Goal: Transaction & Acquisition: Download file/media

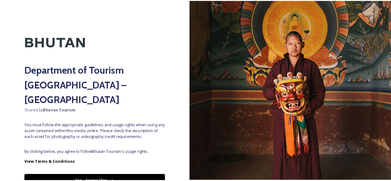
scroll to position [22, 0]
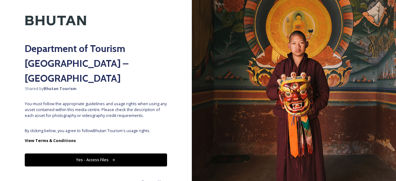
click at [97, 153] on button "Yes - Access Files" at bounding box center [96, 159] width 142 height 13
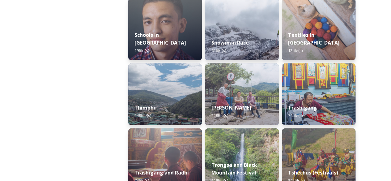
scroll to position [712, 0]
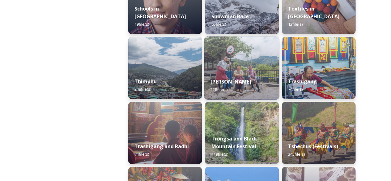
click at [235, 81] on strong "[PERSON_NAME]" at bounding box center [231, 81] width 41 height 7
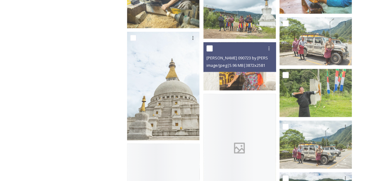
scroll to position [2940, 0]
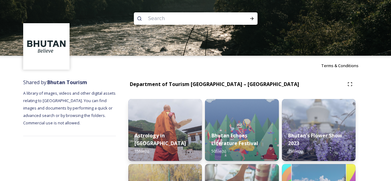
click at [165, 24] on input at bounding box center [187, 19] width 85 height 14
type input "textile"
click at [139, 17] on icon at bounding box center [139, 18] width 5 height 5
click at [254, 19] on icon at bounding box center [252, 18] width 5 height 5
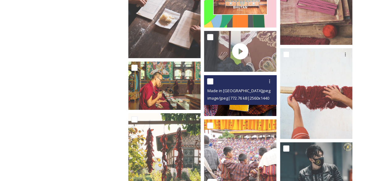
scroll to position [1052, 0]
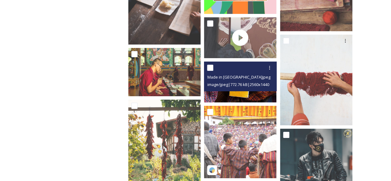
click at [243, 94] on img at bounding box center [240, 82] width 72 height 41
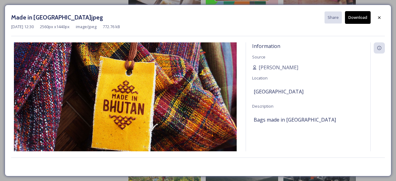
click at [365, 18] on button "Download" at bounding box center [358, 17] width 26 height 13
click at [382, 17] on div at bounding box center [379, 17] width 11 height 11
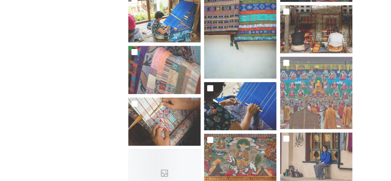
scroll to position [1454, 0]
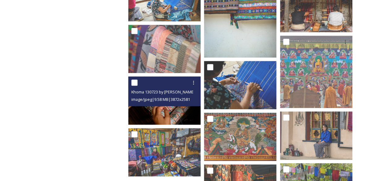
click at [171, 103] on div "Khoma 130723 by [PERSON_NAME]-116.jpg image/jpeg | 9.58 MB | 3872 x 2581" at bounding box center [164, 91] width 72 height 30
click at [171, 109] on img at bounding box center [164, 100] width 72 height 48
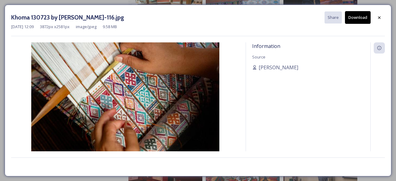
click at [365, 16] on button "Download" at bounding box center [358, 17] width 26 height 13
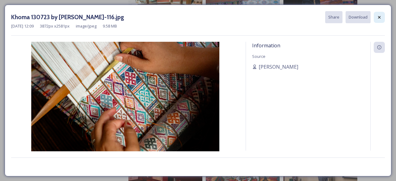
click at [378, 18] on icon at bounding box center [379, 17] width 5 height 5
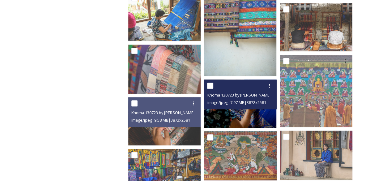
scroll to position [1516, 0]
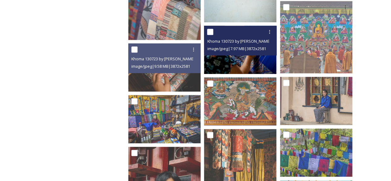
click at [249, 63] on img at bounding box center [240, 49] width 72 height 48
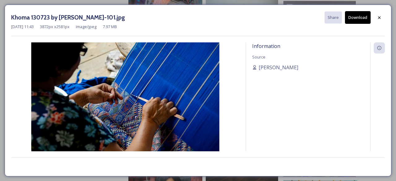
click at [364, 18] on button "Download" at bounding box center [358, 17] width 26 height 13
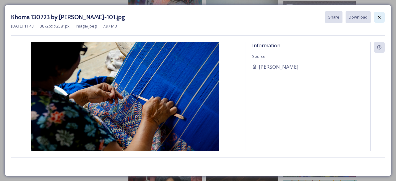
click at [379, 17] on icon at bounding box center [379, 17] width 2 height 2
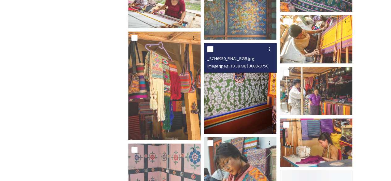
scroll to position [2259, 0]
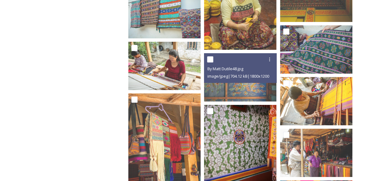
click at [246, 73] on div "image/jpeg | 704.12 kB | 1800 x 1200" at bounding box center [241, 75] width 68 height 7
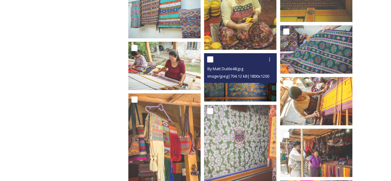
click at [238, 83] on img at bounding box center [240, 77] width 72 height 48
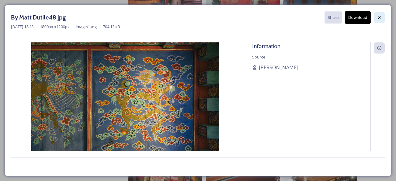
click at [378, 16] on icon at bounding box center [379, 17] width 5 height 5
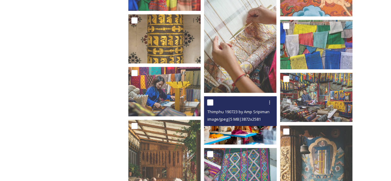
scroll to position [2630, 0]
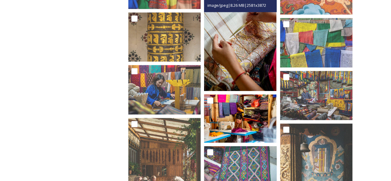
click at [248, 66] on img at bounding box center [240, 36] width 72 height 109
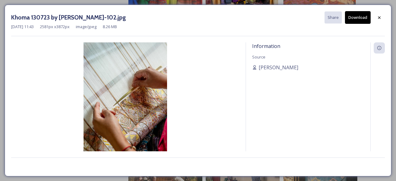
click at [359, 17] on button "Download" at bounding box center [358, 17] width 26 height 13
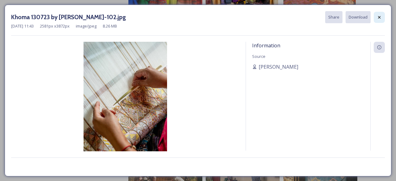
click at [380, 16] on icon at bounding box center [379, 17] width 5 height 5
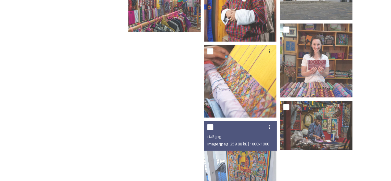
scroll to position [3280, 0]
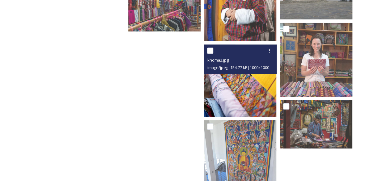
click at [253, 92] on img at bounding box center [240, 81] width 72 height 72
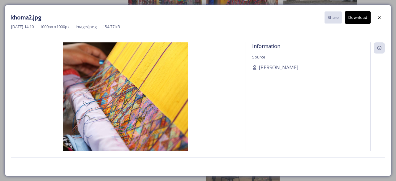
click at [365, 17] on button "Download" at bounding box center [358, 17] width 26 height 13
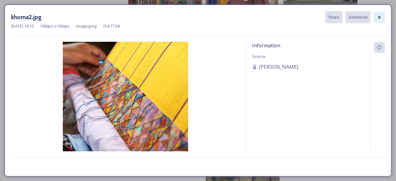
click at [382, 17] on icon at bounding box center [379, 17] width 5 height 5
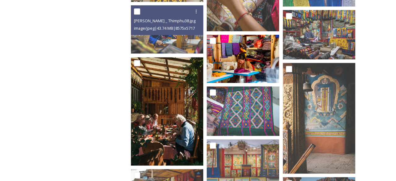
scroll to position [2722, 0]
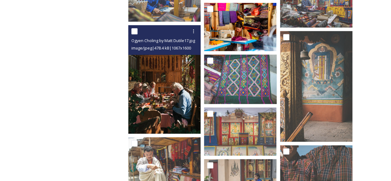
click at [164, 102] on img at bounding box center [164, 79] width 72 height 109
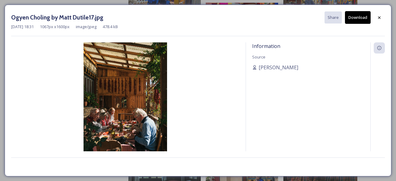
click at [363, 17] on button "Download" at bounding box center [358, 17] width 26 height 13
click at [252, 21] on div "Ogyen Choling by Matt Dutile17.jpg Share Download" at bounding box center [198, 17] width 374 height 13
